Goal: Task Accomplishment & Management: Complete application form

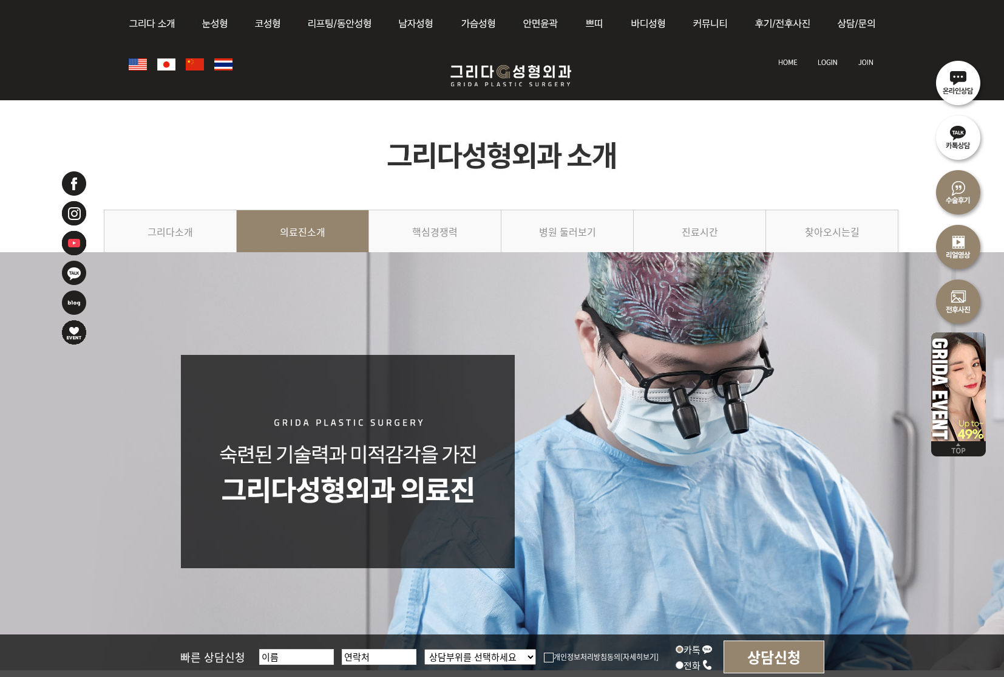
scroll to position [1255, 0]
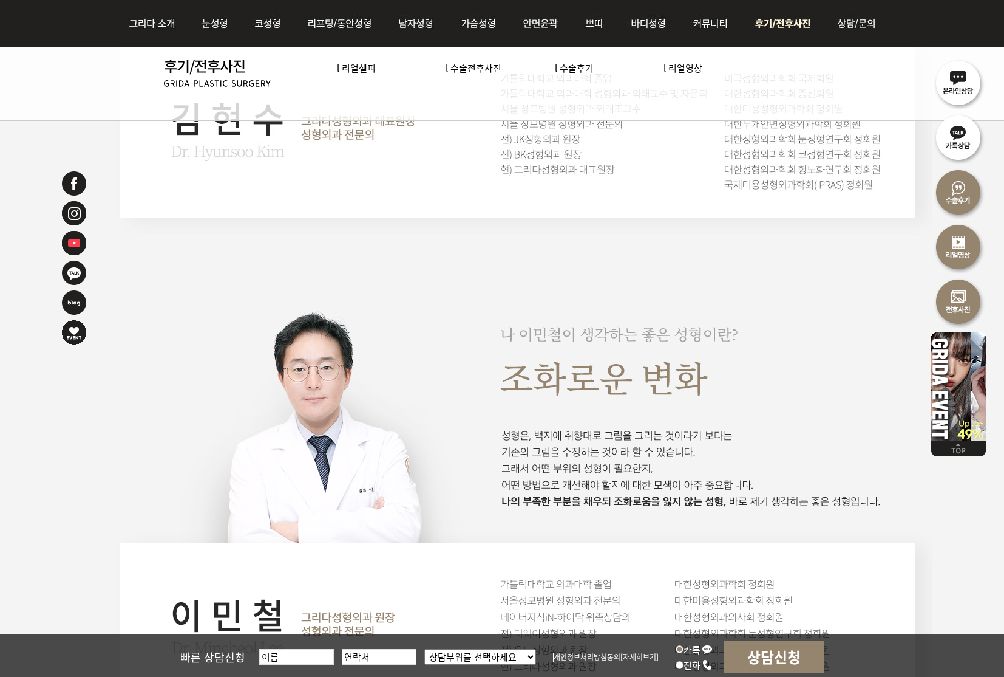
click at [789, 29] on img at bounding box center [785, 23] width 84 height 47
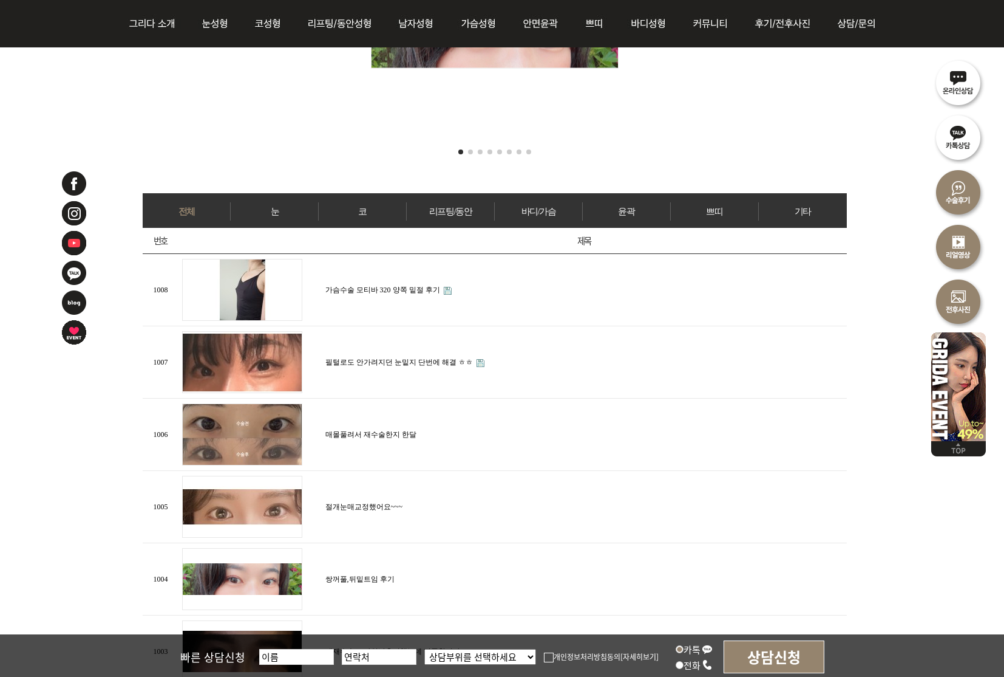
scroll to position [404, 0]
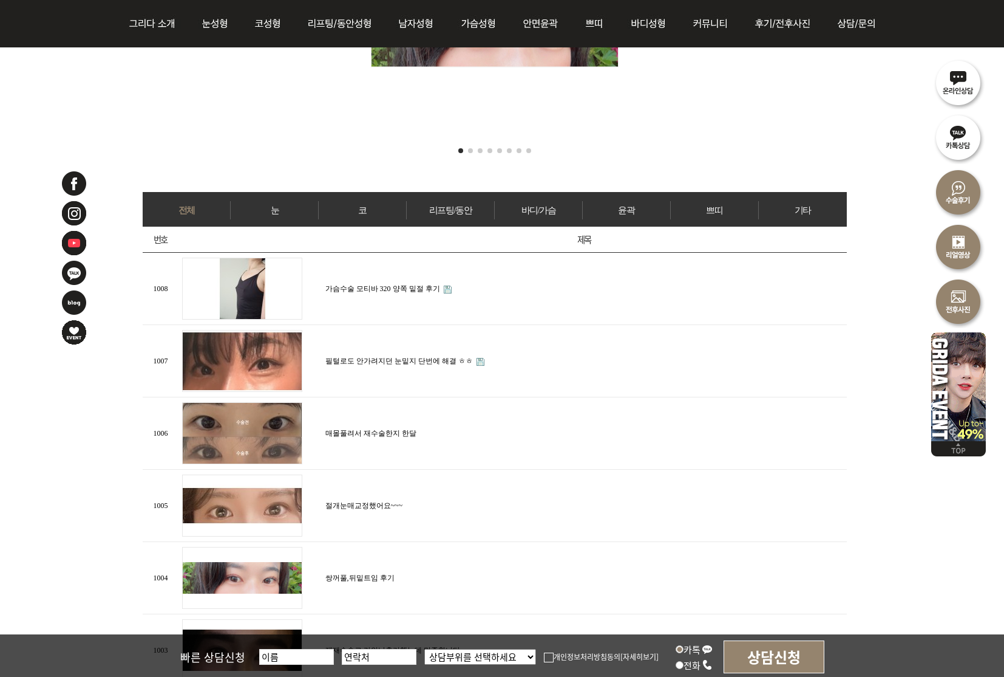
click at [542, 210] on link "바디/가슴" at bounding box center [538, 210] width 87 height 18
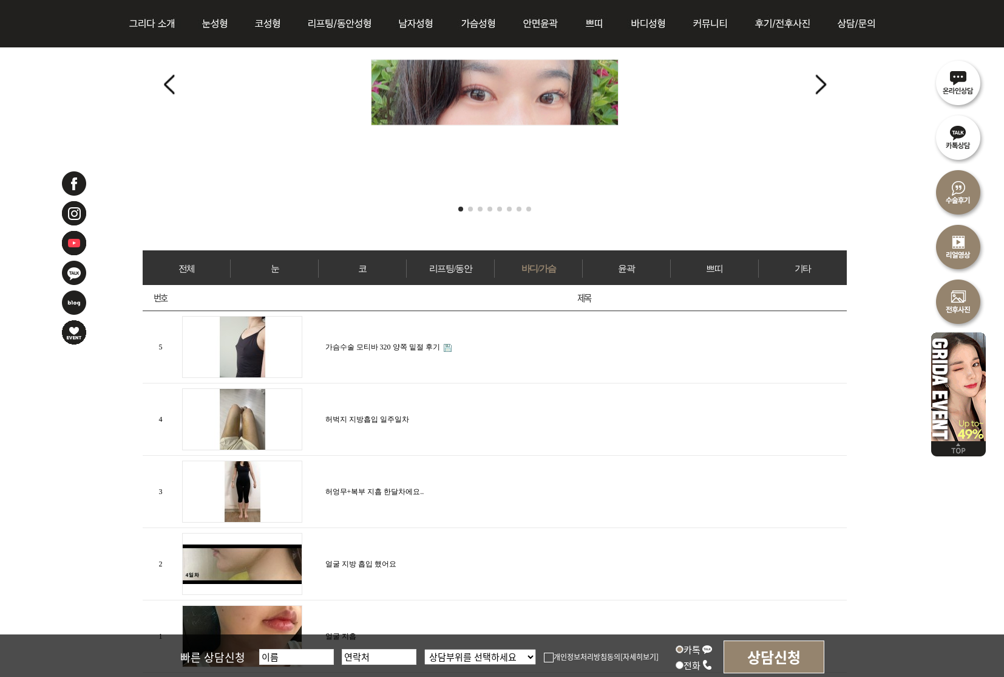
scroll to position [366, 0]
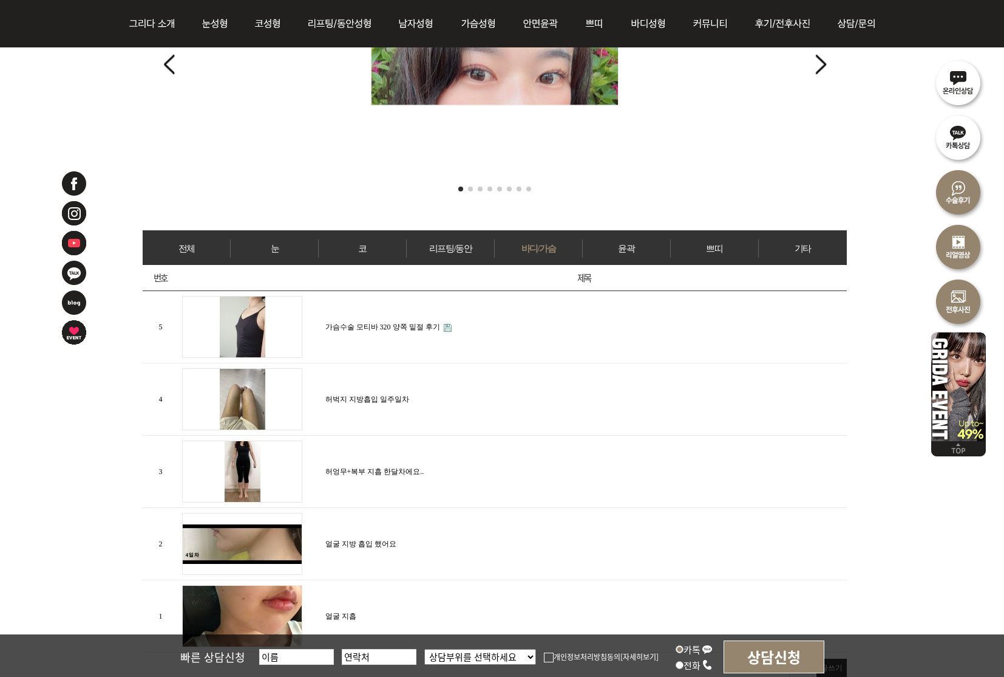
click at [368, 250] on link "코" at bounding box center [362, 248] width 87 height 18
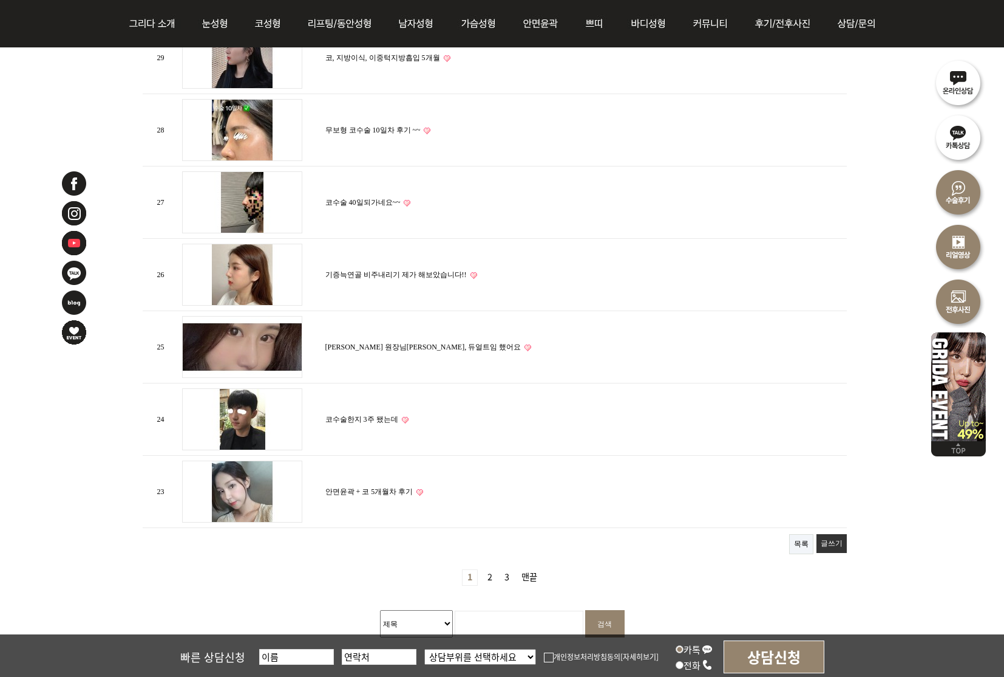
scroll to position [1213, 0]
click at [362, 342] on link "김현수 원장님한테 코, 듀얼트임 했어요" at bounding box center [424, 346] width 196 height 9
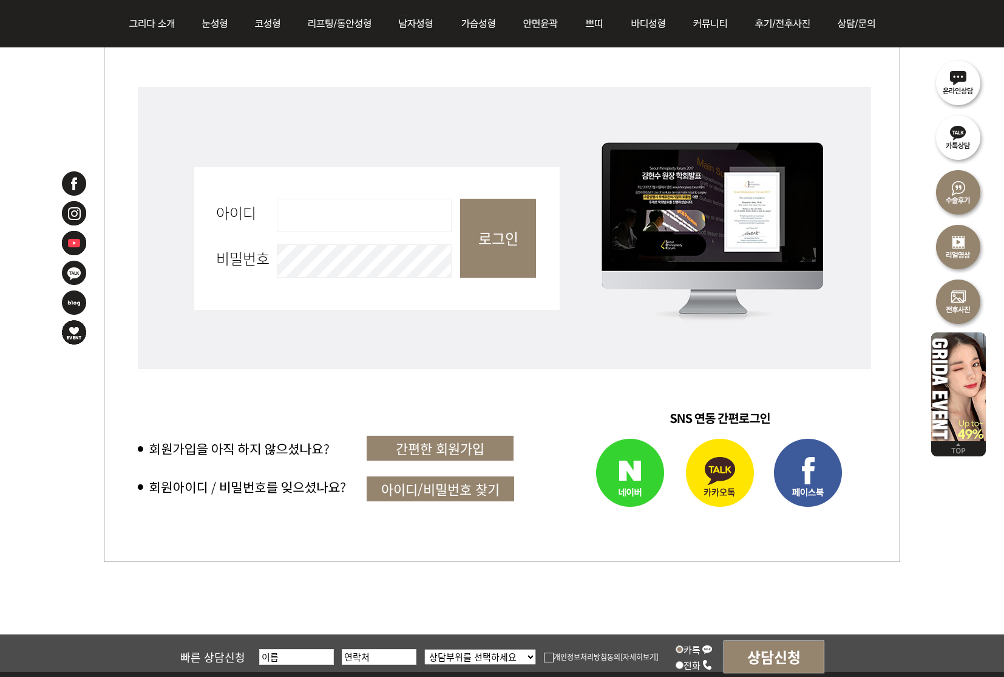
scroll to position [485, 0]
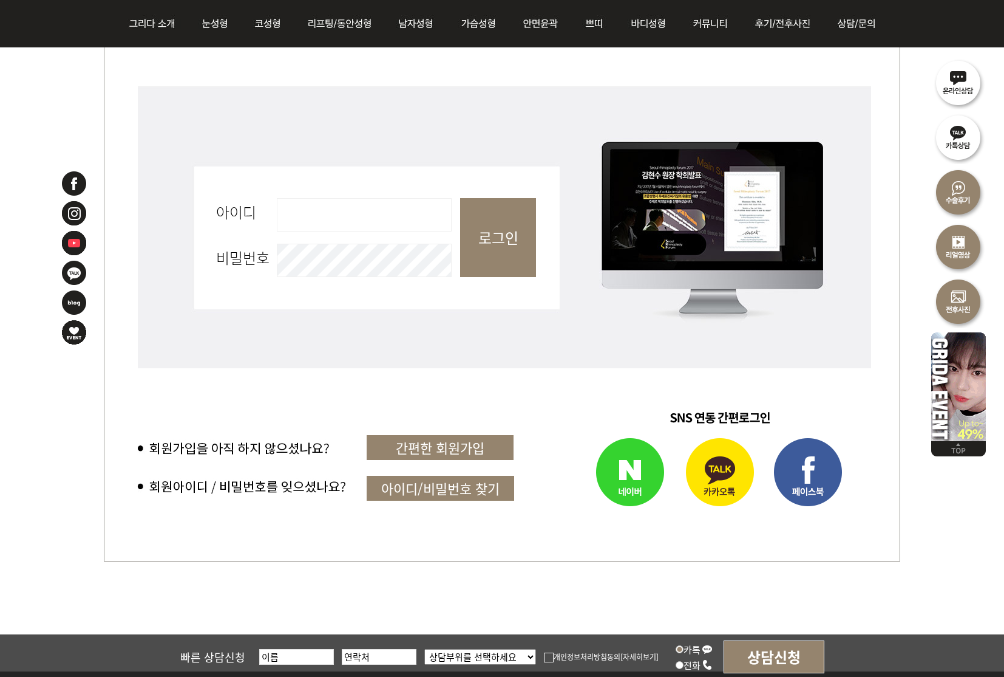
click at [372, 212] on input "아이디 필수" at bounding box center [364, 214] width 175 height 33
click at [456, 448] on link "간편한 회원가입" at bounding box center [440, 447] width 147 height 25
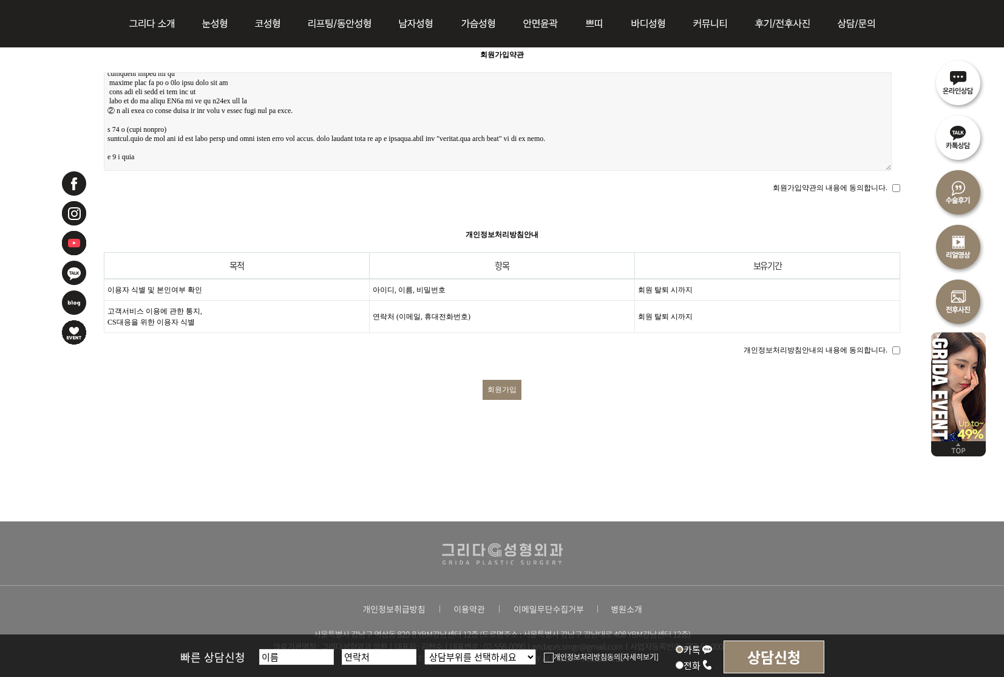
scroll to position [319, 0]
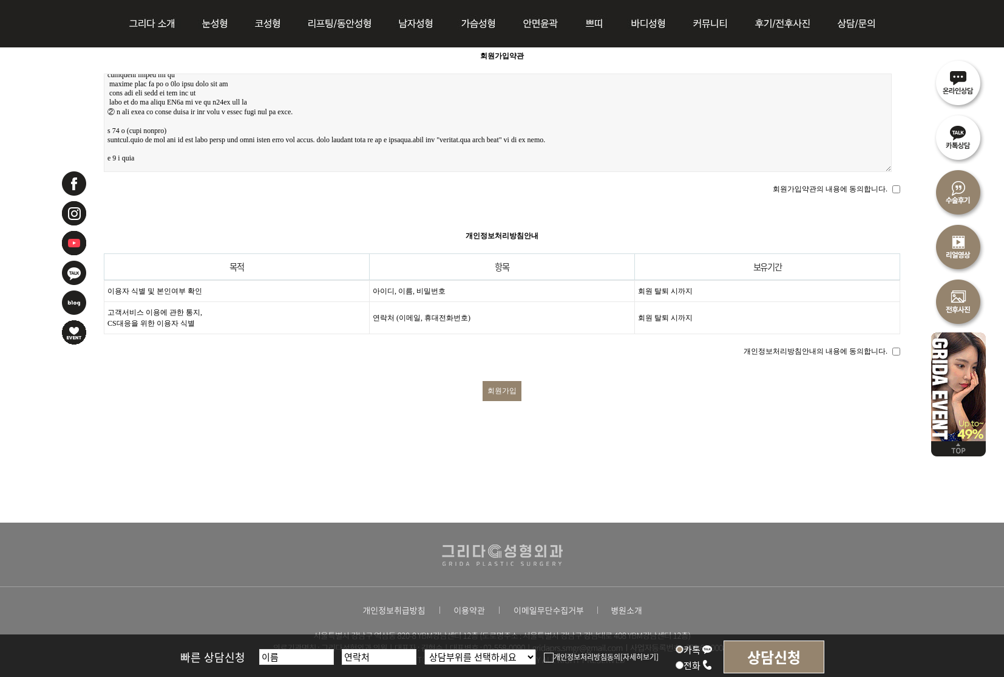
click at [505, 383] on input "회원가입" at bounding box center [502, 391] width 39 height 20
click at [898, 185] on input "회원가입약관의 내용에 동의합니다." at bounding box center [897, 189] width 8 height 8
checkbox input "true"
click at [504, 381] on input "회원가입" at bounding box center [502, 391] width 39 height 20
click at [896, 347] on input "개인정보처리방침안내의 내용에 동의합니다." at bounding box center [897, 351] width 8 height 8
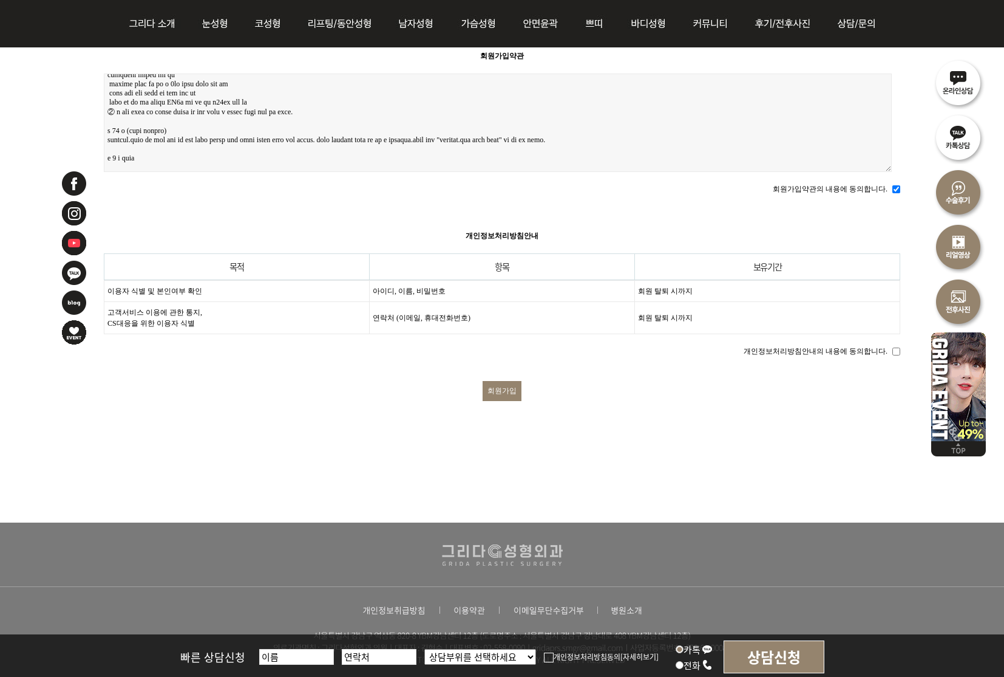
checkbox input "true"
click at [506, 383] on input "회원가입" at bounding box center [502, 391] width 39 height 20
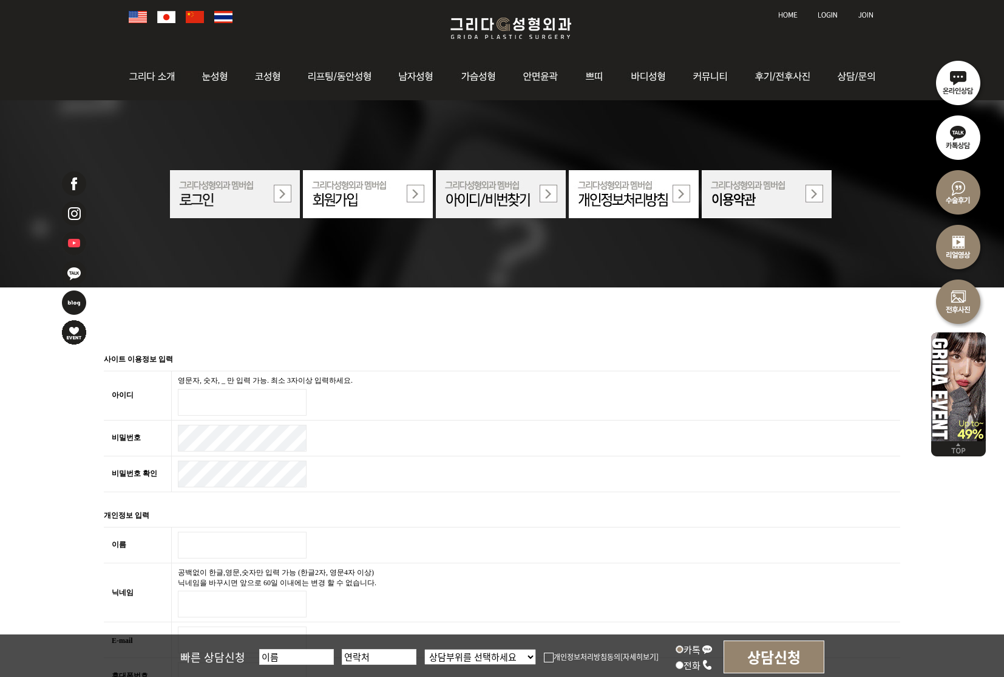
scroll to position [48, 0]
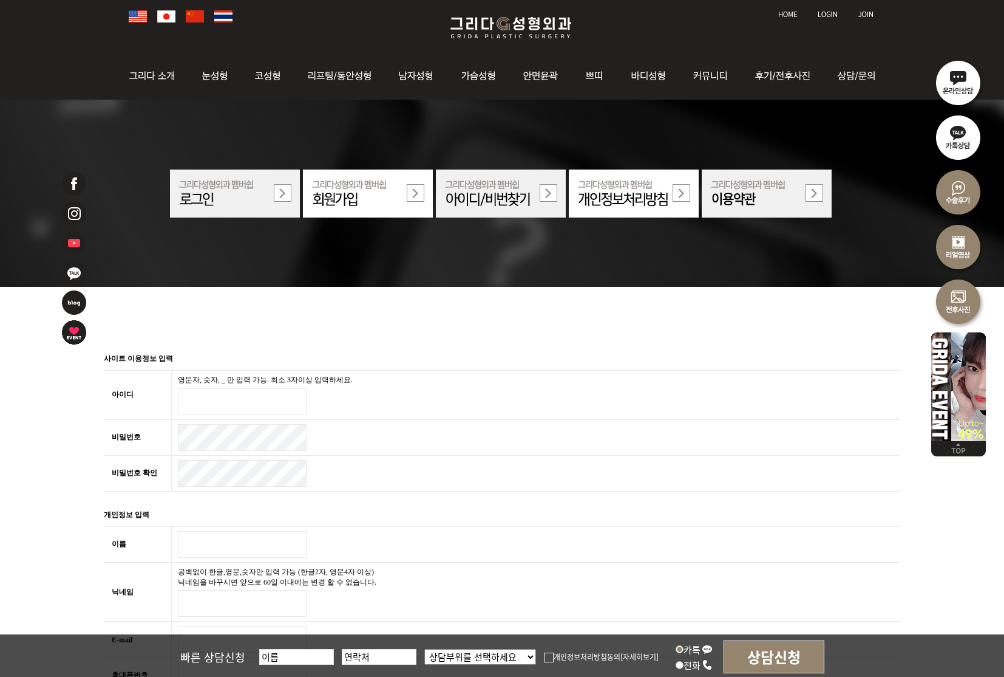
click at [217, 394] on input "아이디 필수" at bounding box center [242, 401] width 129 height 27
type input "new4j"
click at [342, 323] on div "사이트 이용정보 입력 아이디 필수 영문자, 숫자, _ 만 입력 가능. 최소 3자이상 입력하세요. new4j 비밀번호 필수 비밀번호 확인 필수 …" at bounding box center [502, 580] width 1004 height 961
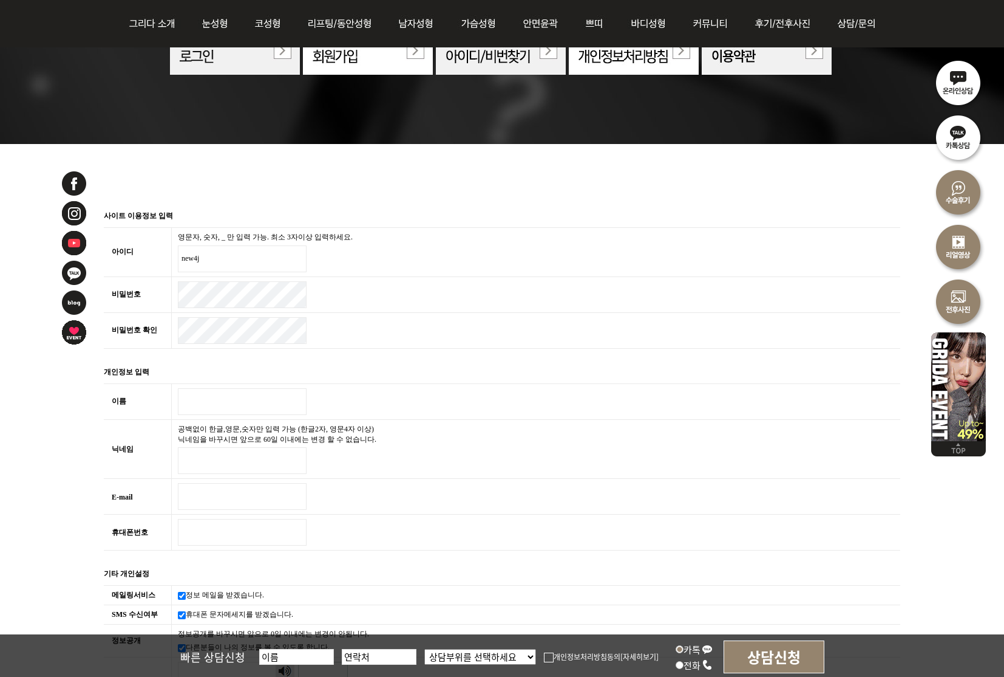
scroll to position [144, 0]
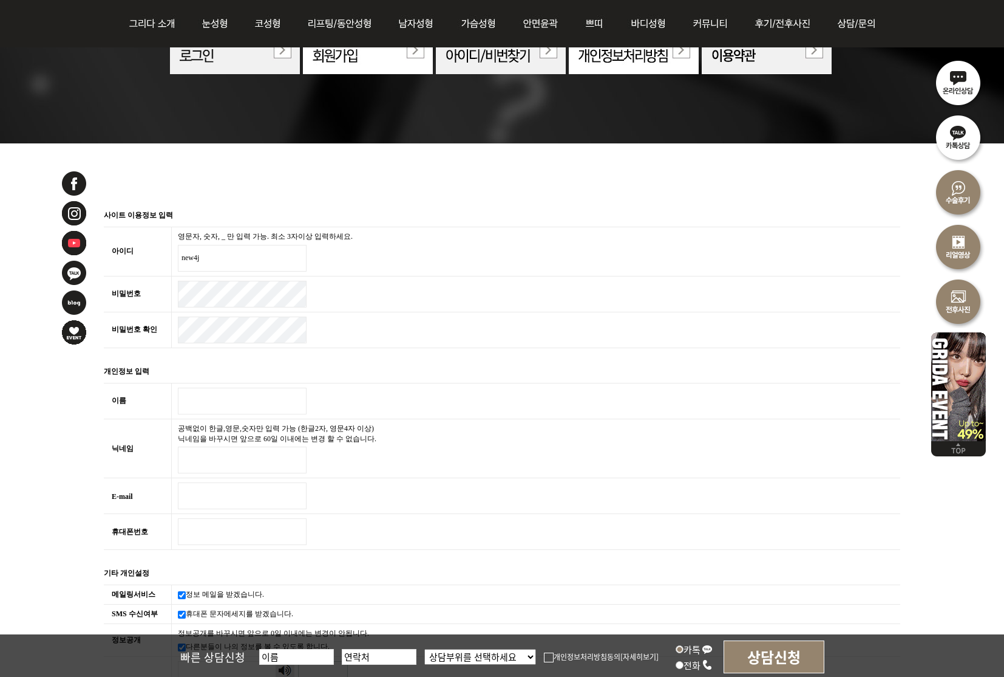
click at [196, 400] on input "이름 필수" at bounding box center [242, 400] width 129 height 27
type input "1"
type input "박"
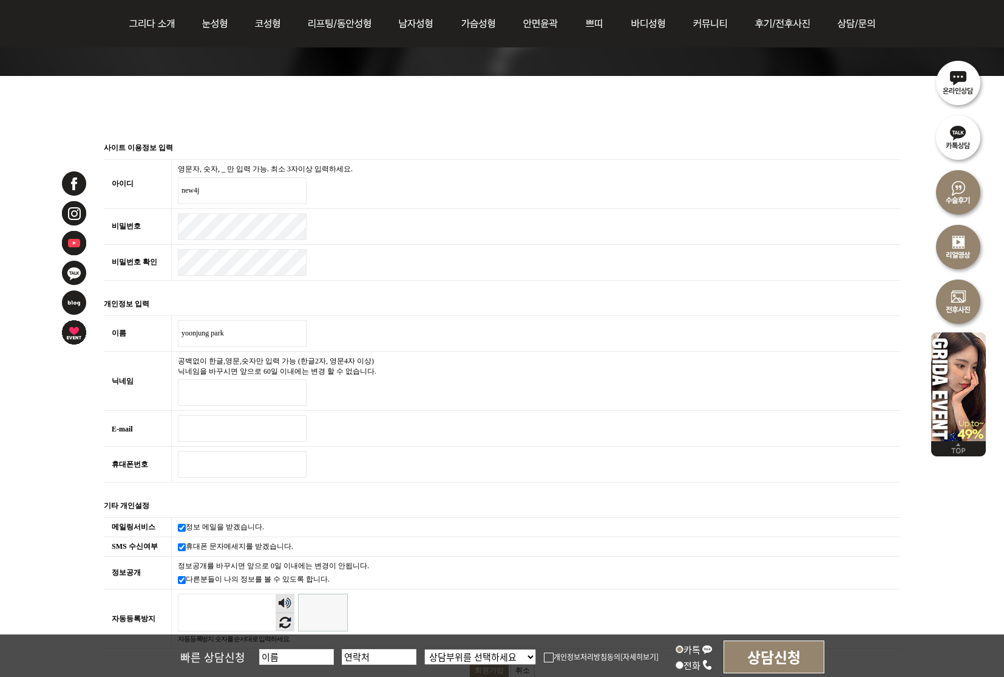
scroll to position [214, 0]
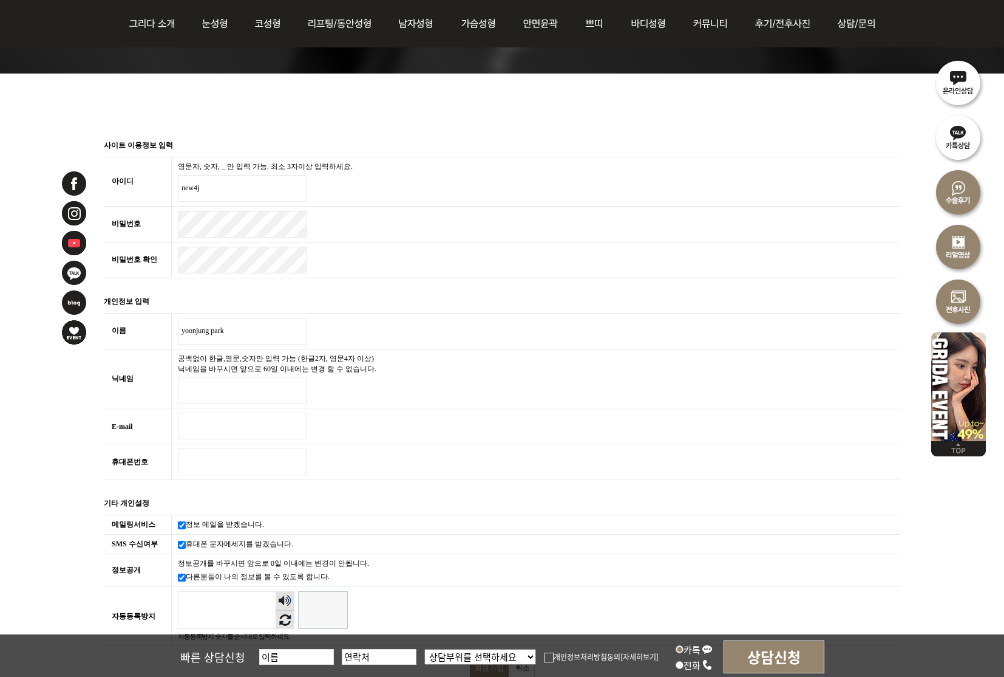
type input "yoonjung park"
click at [198, 386] on input "닉네임 필수" at bounding box center [242, 390] width 129 height 27
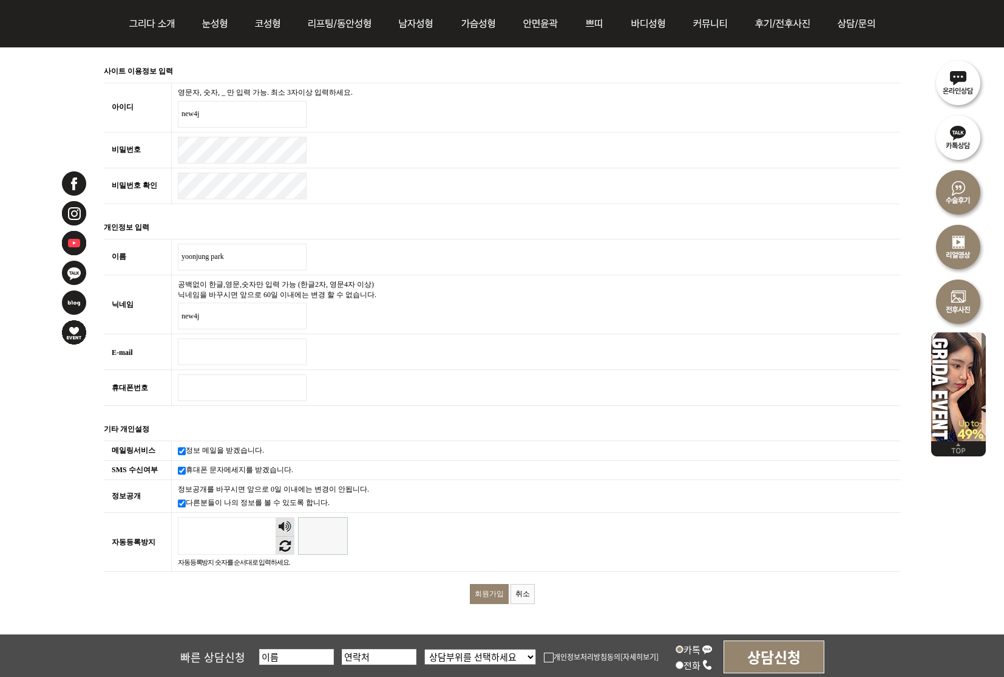
scroll to position [308, 0]
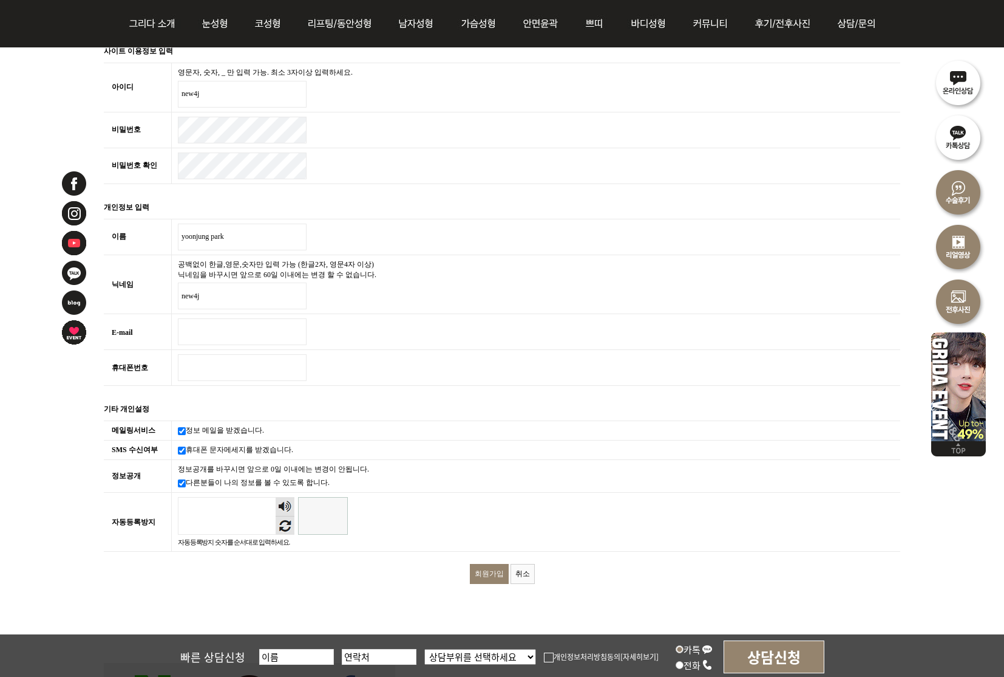
type input "new4j"
click at [214, 330] on input "E-mail 필수" at bounding box center [242, 331] width 129 height 27
type input "[EMAIL_ADDRESS][DOMAIN_NAME]"
click at [202, 366] on input "휴대폰번호 필수" at bounding box center [242, 367] width 129 height 27
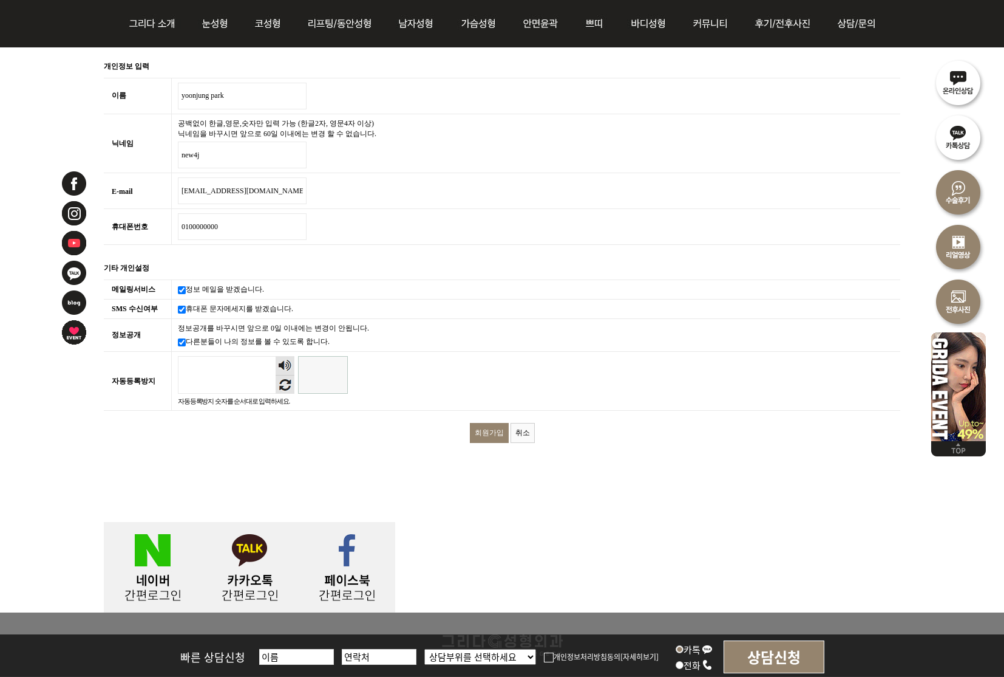
scroll to position [449, 0]
type input "0100000000"
click at [326, 369] on input "자동등록방지" at bounding box center [323, 374] width 50 height 38
type input "473148"
click at [496, 426] on input "회원가입" at bounding box center [489, 432] width 39 height 20
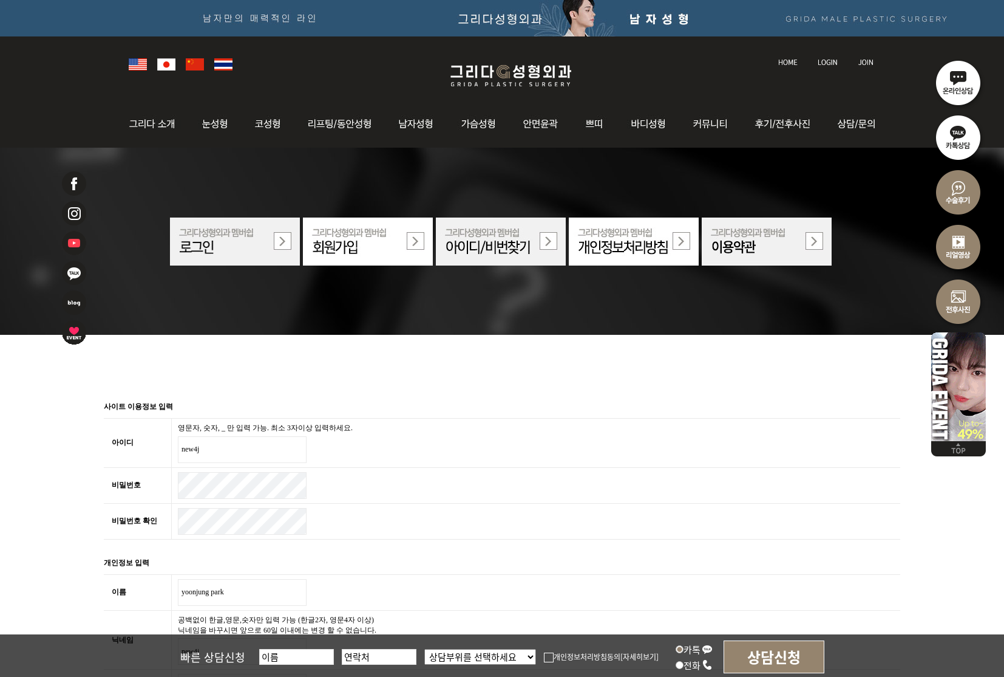
scroll to position [0, 0]
click at [222, 451] on input "new4j" at bounding box center [242, 449] width 129 height 27
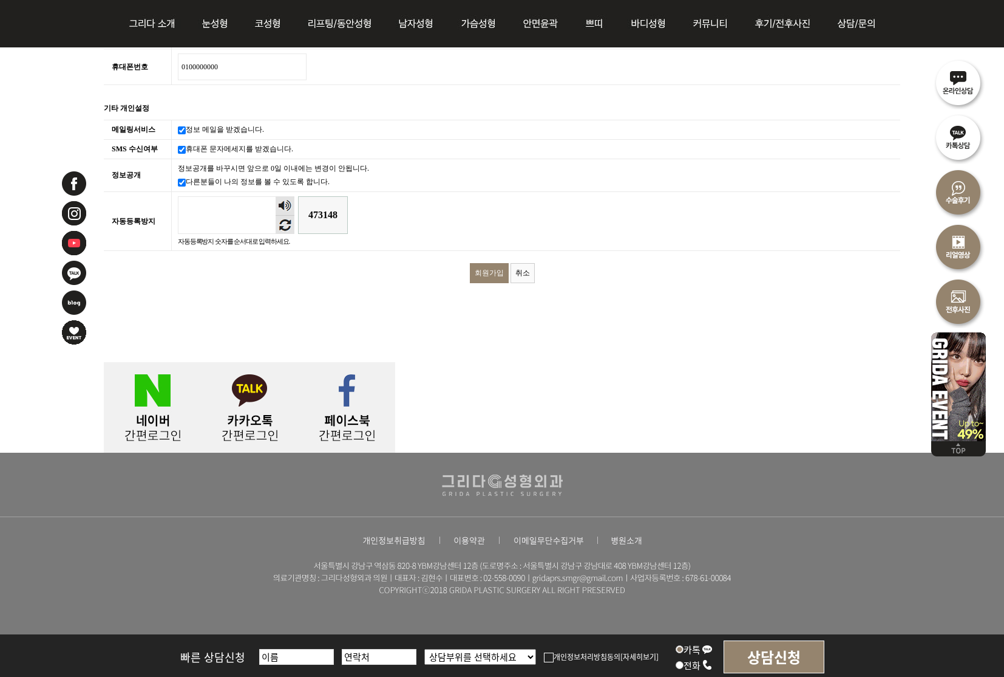
scroll to position [608, 0]
type input "new4j80"
click at [487, 268] on input "회원가입" at bounding box center [489, 274] width 39 height 20
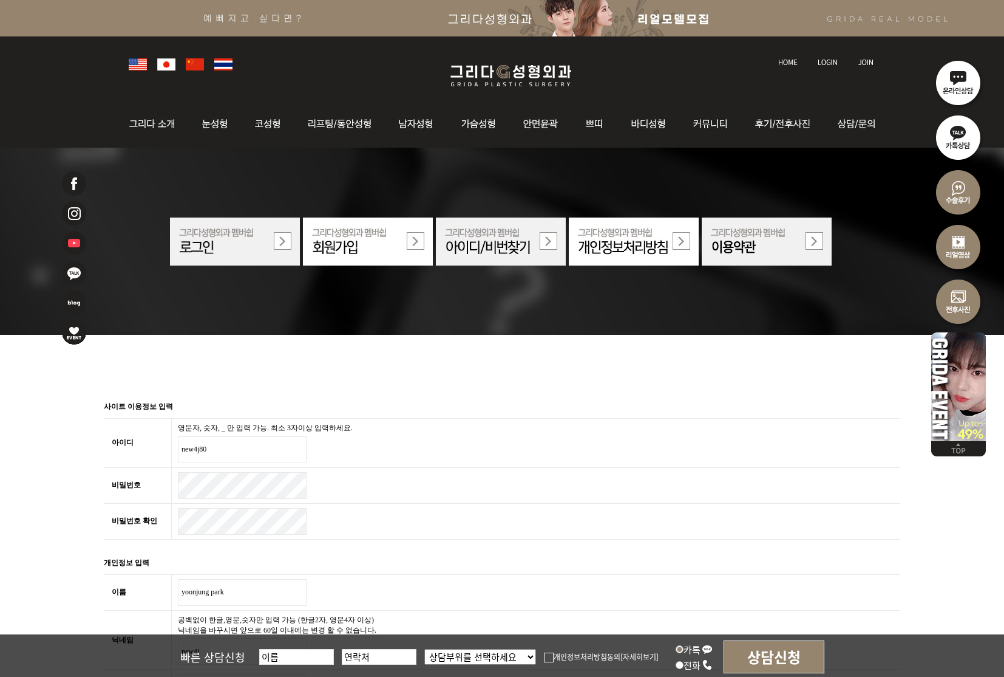
scroll to position [0, 0]
click at [220, 242] on img at bounding box center [235, 241] width 130 height 48
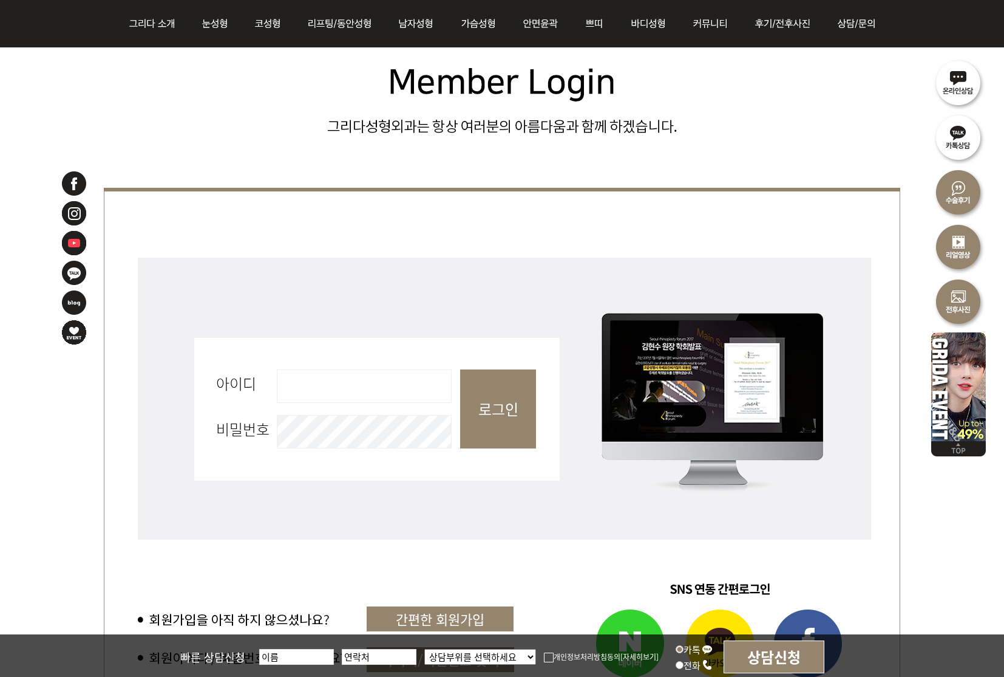
scroll to position [317, 0]
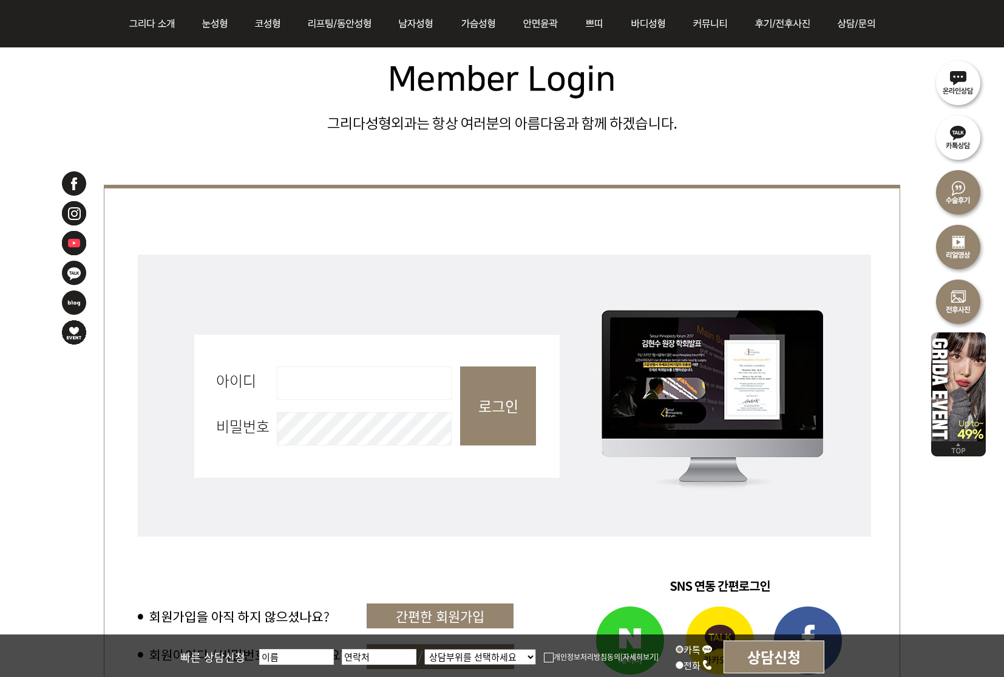
click at [321, 389] on input "아이디 필수" at bounding box center [364, 382] width 175 height 33
type input "new4j"
click at [500, 409] on input "로그인" at bounding box center [498, 405] width 76 height 79
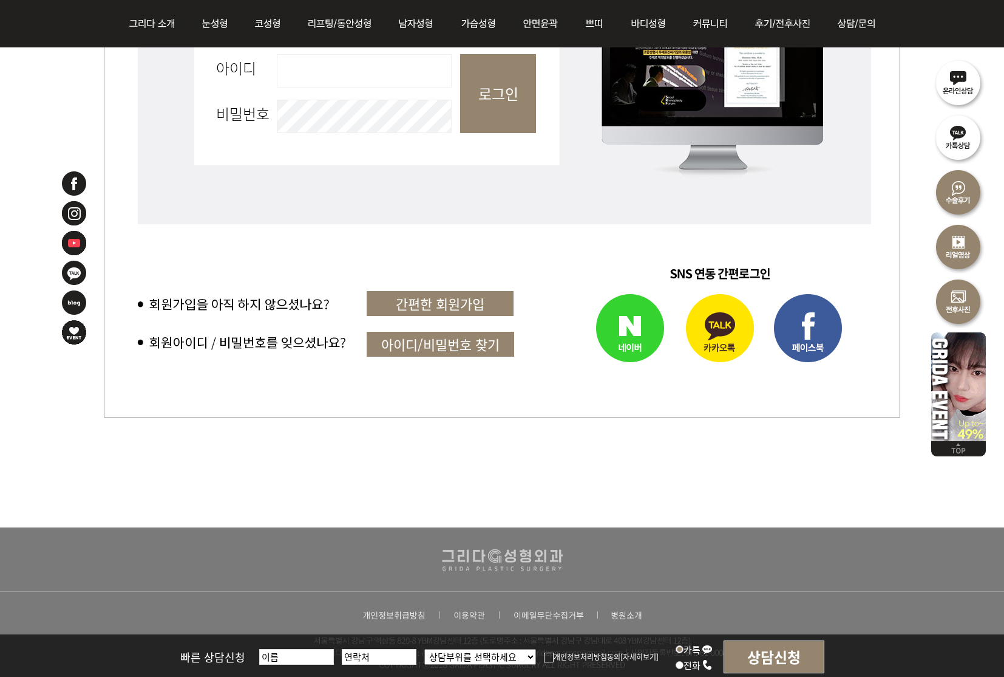
scroll to position [630, 0]
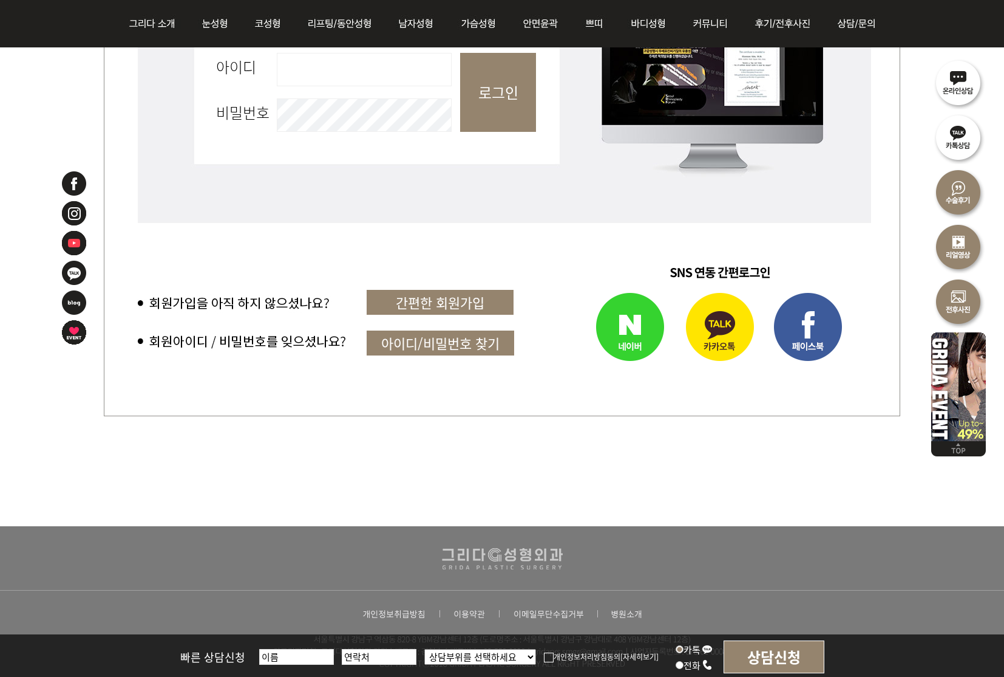
click at [447, 338] on link "아이디/비밀번호 찾기" at bounding box center [441, 342] width 148 height 25
click at [494, 489] on div "회원로그인 아이디 필수 비밀번호 필수 로그인 간편한 회원가입 아이디/비밀번호 찾기" at bounding box center [502, 198] width 797 height 655
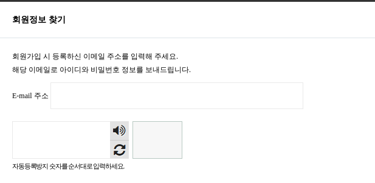
click at [80, 97] on input "E-mail 주소 필수" at bounding box center [176, 96] width 253 height 27
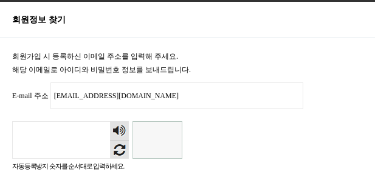
type input "[EMAIL_ADDRESS][DOMAIN_NAME]"
click at [158, 145] on input "자동등록방지" at bounding box center [157, 140] width 50 height 38
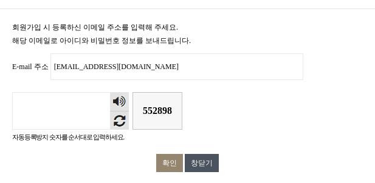
scroll to position [29, 0]
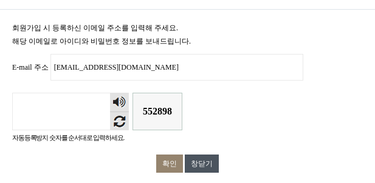
type input "552898"
click at [173, 160] on input "확인" at bounding box center [169, 164] width 27 height 18
